Goal: Transaction & Acquisition: Book appointment/travel/reservation

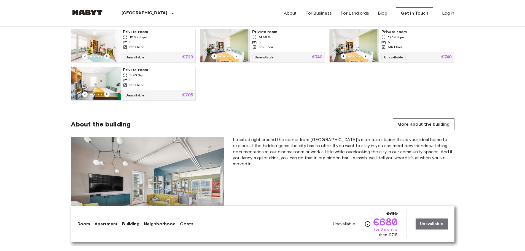
scroll to position [412, 0]
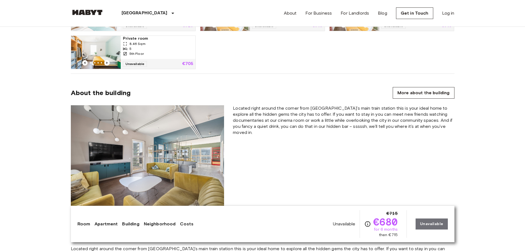
click at [141, 55] on span "5th Floor" at bounding box center [137, 53] width 14 height 5
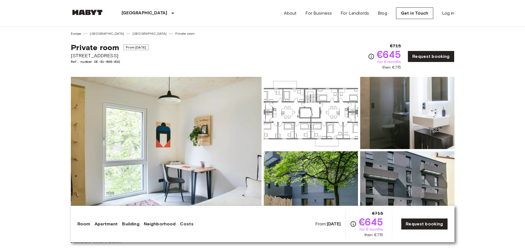
click at [336, 130] on img at bounding box center [311, 113] width 94 height 72
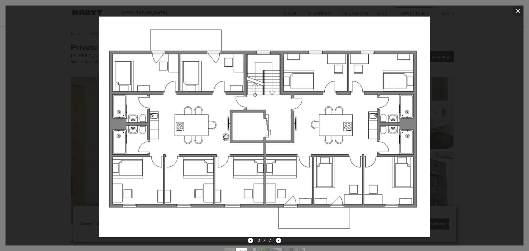
click at [517, 12] on icon "button" at bounding box center [518, 11] width 7 height 7
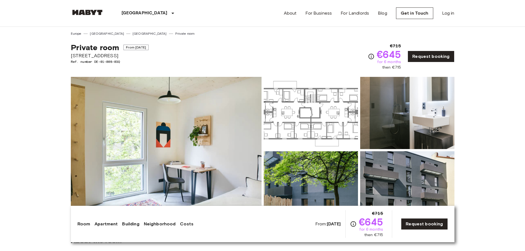
click at [428, 136] on img at bounding box center [407, 113] width 94 height 72
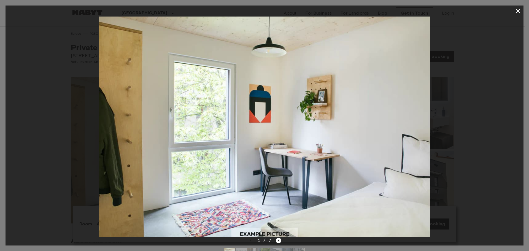
click at [521, 13] on icon "button" at bounding box center [518, 11] width 7 height 7
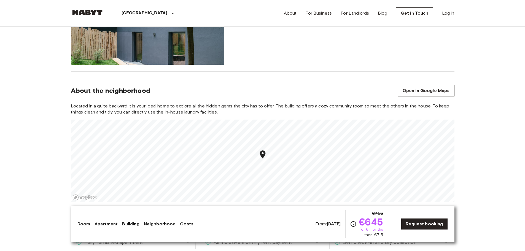
scroll to position [520, 0]
